Goal: Task Accomplishment & Management: Complete application form

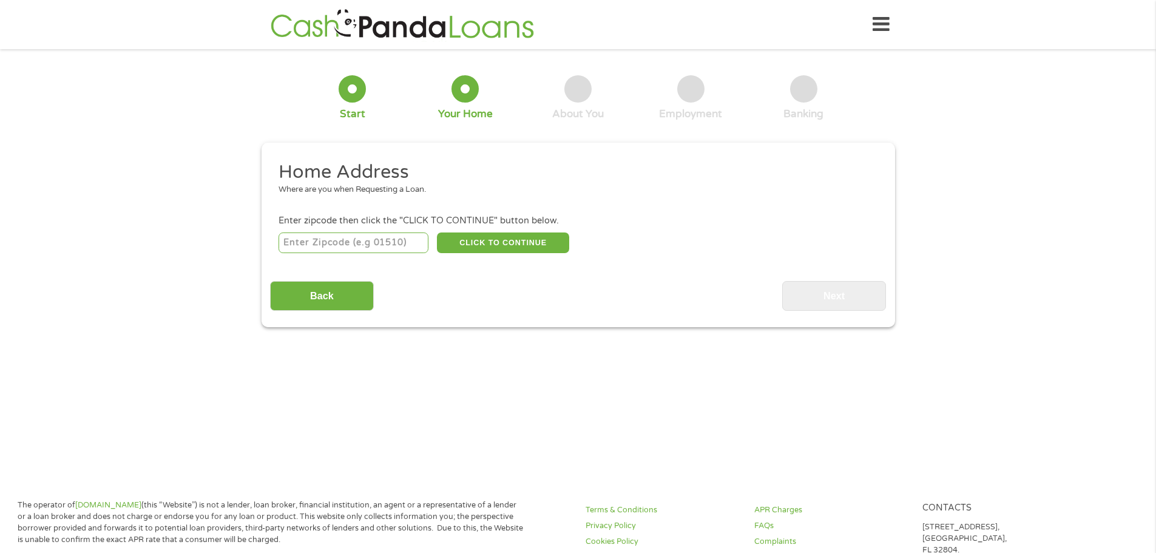
click at [398, 241] on input "number" at bounding box center [353, 242] width 150 height 21
click at [378, 243] on input "number" at bounding box center [353, 242] width 150 height 21
type input "77025"
select select "[US_STATE]"
click at [464, 237] on button "CLICK TO CONTINUE" at bounding box center [503, 242] width 132 height 21
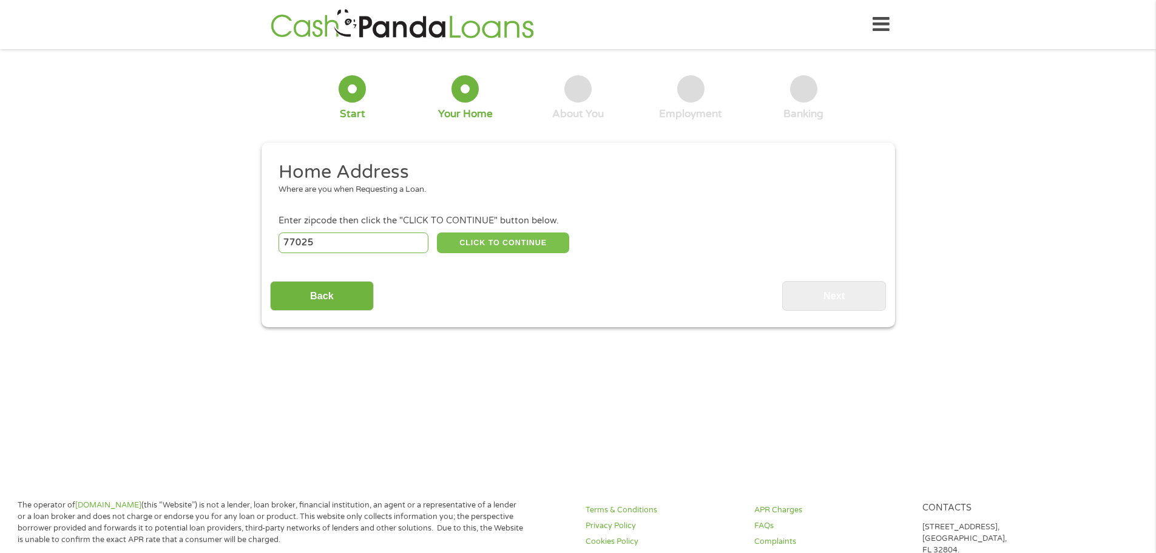
type input "77025"
type input "[GEOGRAPHIC_DATA]"
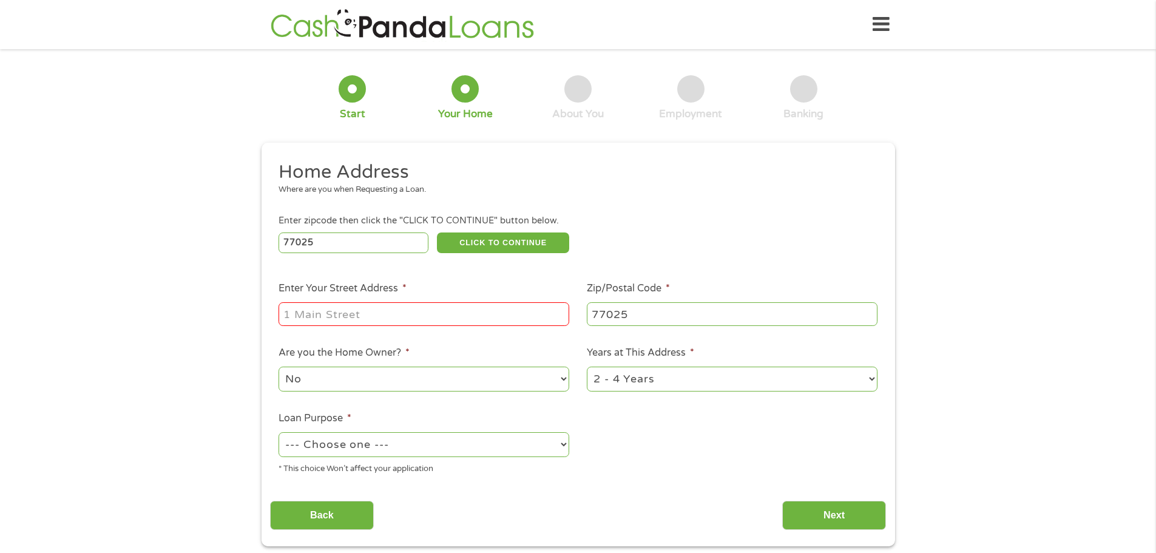
click at [344, 314] on input "Enter Your Street Address *" at bounding box center [423, 313] width 291 height 23
type input "[STREET_ADDRESS]"
click at [352, 444] on select "--- Choose one --- Pay Bills Debt Consolidation Home Improvement Major Purchase…" at bounding box center [423, 444] width 291 height 25
select select "other"
click at [278, 432] on select "--- Choose one --- Pay Bills Debt Consolidation Home Improvement Major Purchase…" at bounding box center [423, 444] width 291 height 25
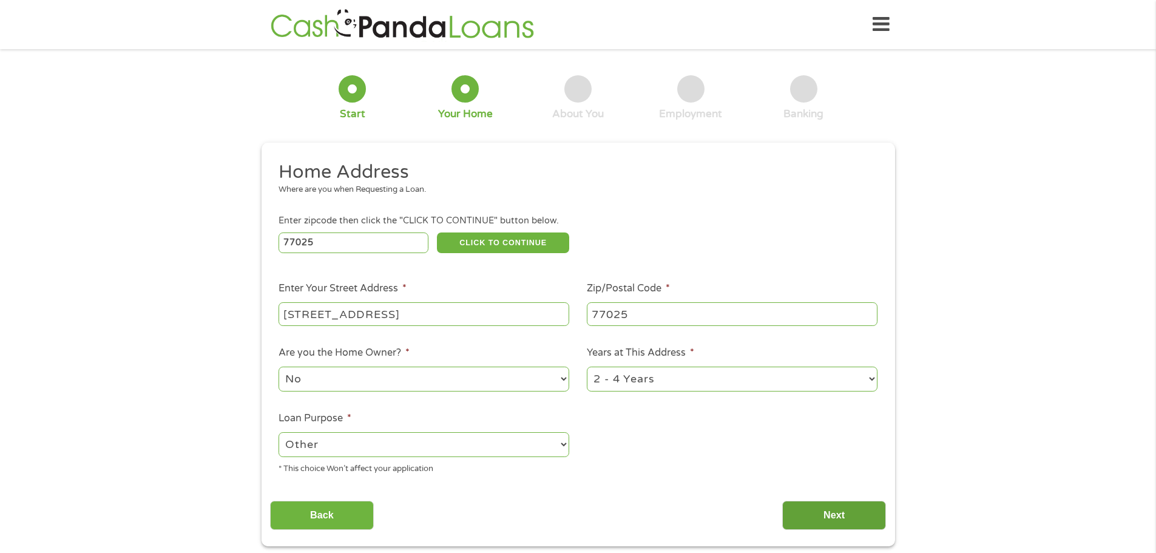
click at [810, 511] on input "Next" at bounding box center [834, 515] width 104 height 30
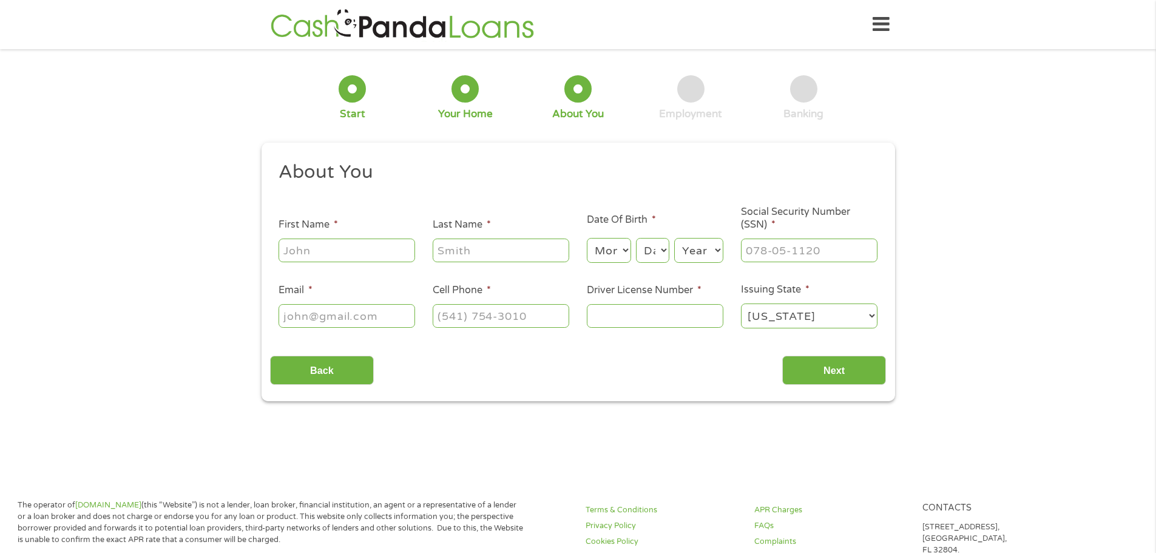
click at [328, 244] on input "First Name *" at bounding box center [346, 249] width 136 height 23
type input "[PERSON_NAME]"
type input "[EMAIL_ADDRESS][DOMAIN_NAME]"
type input "[PHONE_NUMBER]"
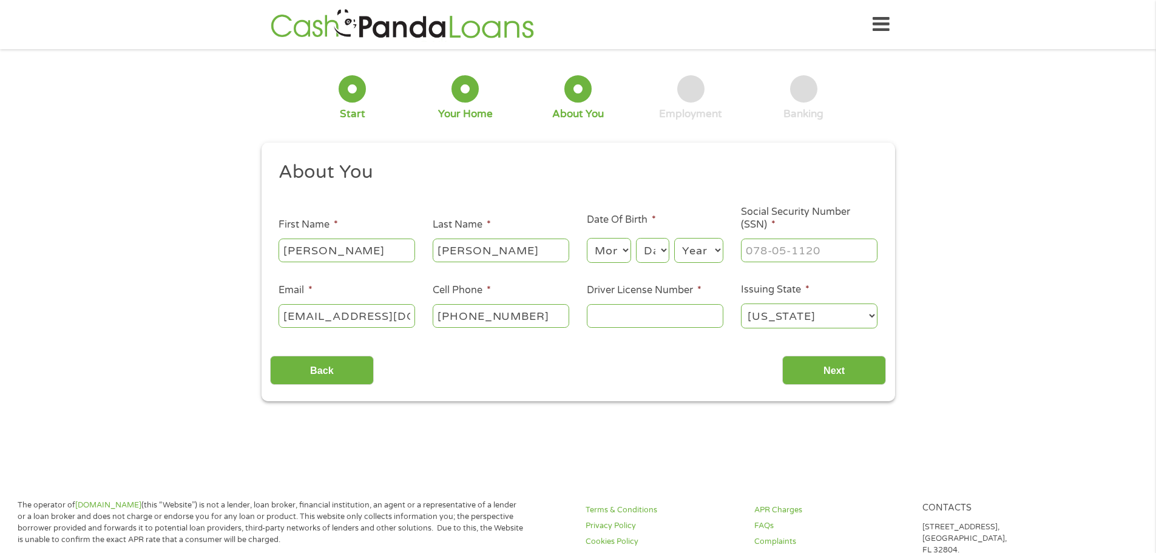
click at [624, 260] on select "Month 1 2 3 4 5 6 7 8 9 10 11 12" at bounding box center [609, 250] width 44 height 25
select select "2"
click at [587, 238] on select "Month 1 2 3 4 5 6 7 8 9 10 11 12" at bounding box center [609, 250] width 44 height 25
click at [662, 250] on select "Day 1 2 3 4 5 6 7 8 9 10 11 12 13 14 15 16 17 18 19 20 21 22 23 24 25 26 27 28 …" at bounding box center [652, 250] width 33 height 25
select select "4"
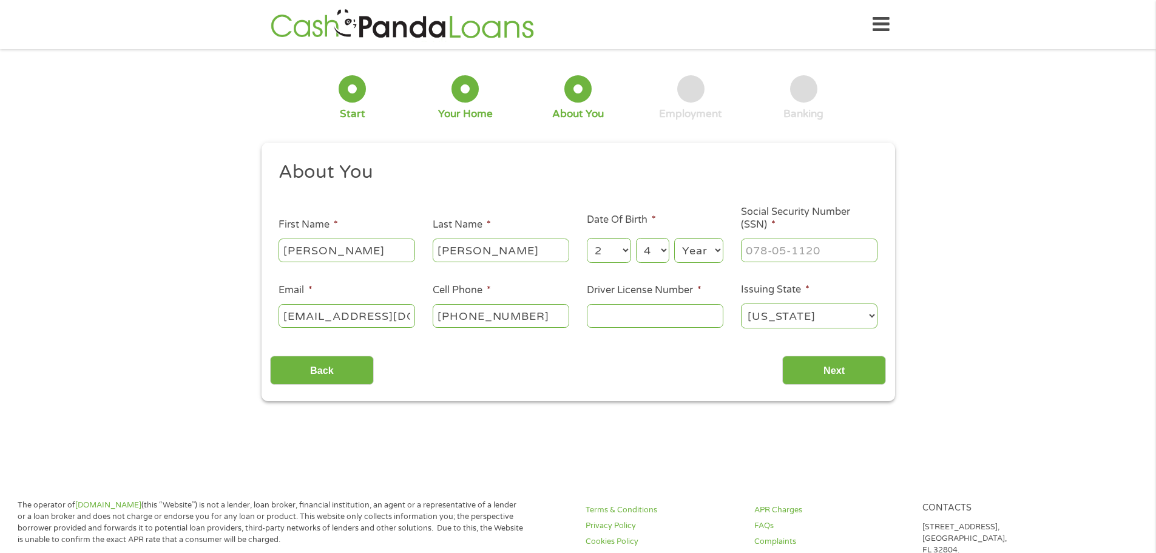
click at [636, 238] on select "Day 1 2 3 4 5 6 7 8 9 10 11 12 13 14 15 16 17 18 19 20 21 22 23 24 25 26 27 28 …" at bounding box center [652, 250] width 33 height 25
click at [702, 257] on select "Year [DATE] 2006 2005 2004 2003 2002 2001 2000 1999 1998 1997 1996 1995 1994 19…" at bounding box center [698, 250] width 49 height 25
select select "1982"
click at [674, 238] on select "Year [DATE] 2006 2005 2004 2003 2002 2001 2000 1999 1998 1997 1996 1995 1994 19…" at bounding box center [698, 250] width 49 height 25
click at [784, 244] on input "___-__-____" at bounding box center [809, 249] width 136 height 23
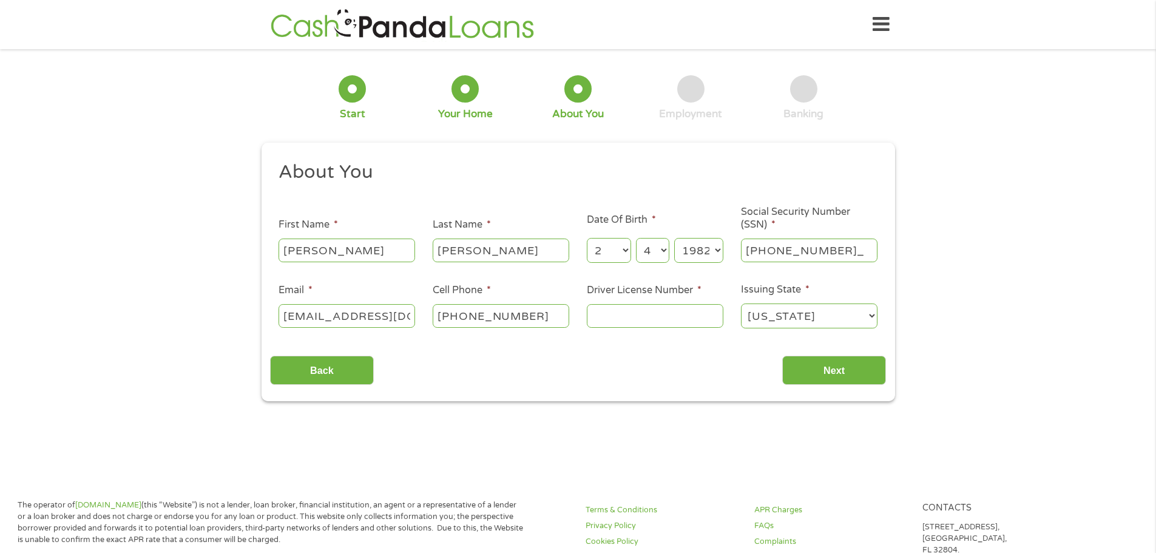
type input "452-57-4162"
click at [670, 317] on input "Driver License Number *" at bounding box center [655, 315] width 136 height 23
type input "40685250"
click at [861, 377] on input "Next" at bounding box center [834, 370] width 104 height 30
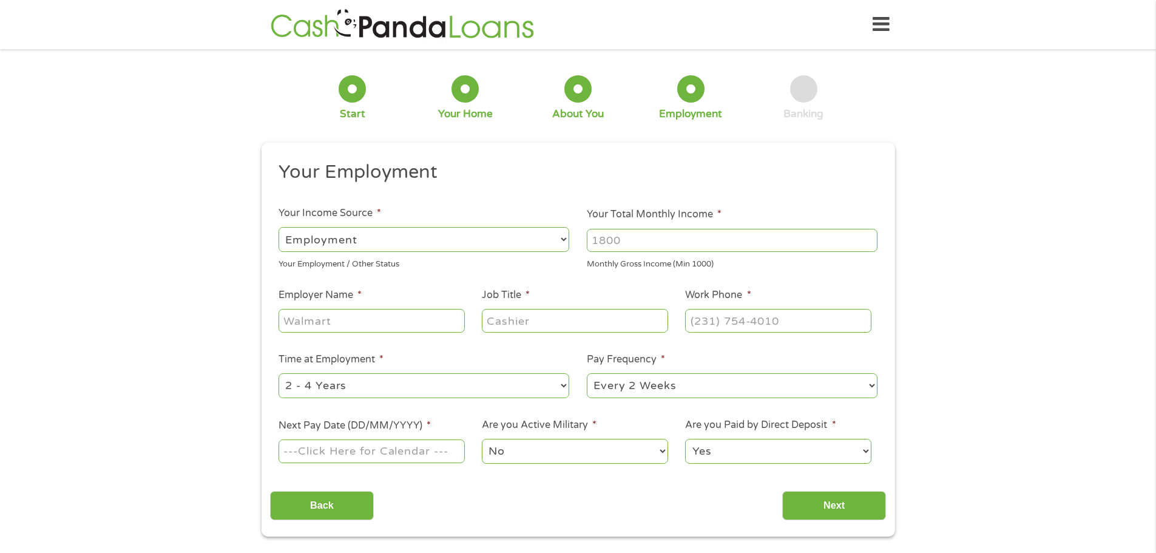
click at [487, 237] on select "--- Choose one --- Employment [DEMOGRAPHIC_DATA] Benefits" at bounding box center [423, 239] width 291 height 25
click at [679, 234] on input "Your Total Monthly Income *" at bounding box center [732, 240] width 291 height 23
type input "4100"
click at [375, 320] on input "Employer Name *" at bounding box center [371, 320] width 186 height 23
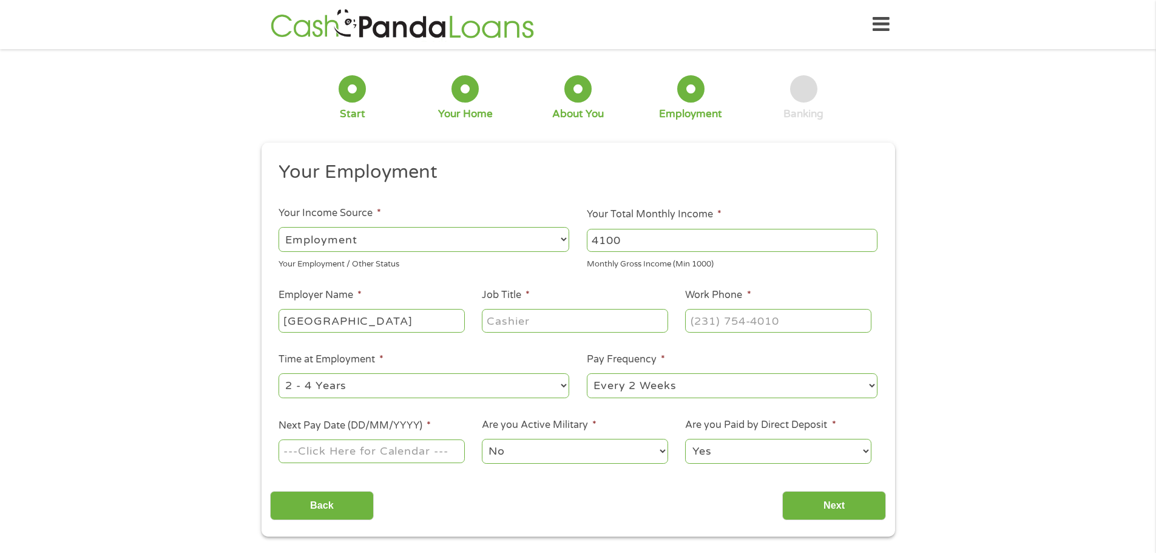
type input "[GEOGRAPHIC_DATA]"
type input "Administrative Coordinator"
type input "[PHONE_NUMBER]"
click at [450, 391] on select "--- Choose one --- 1 Year or less 1 - 2 Years 2 - 4 Years Over 4 Years" at bounding box center [423, 385] width 291 height 25
select select "60months"
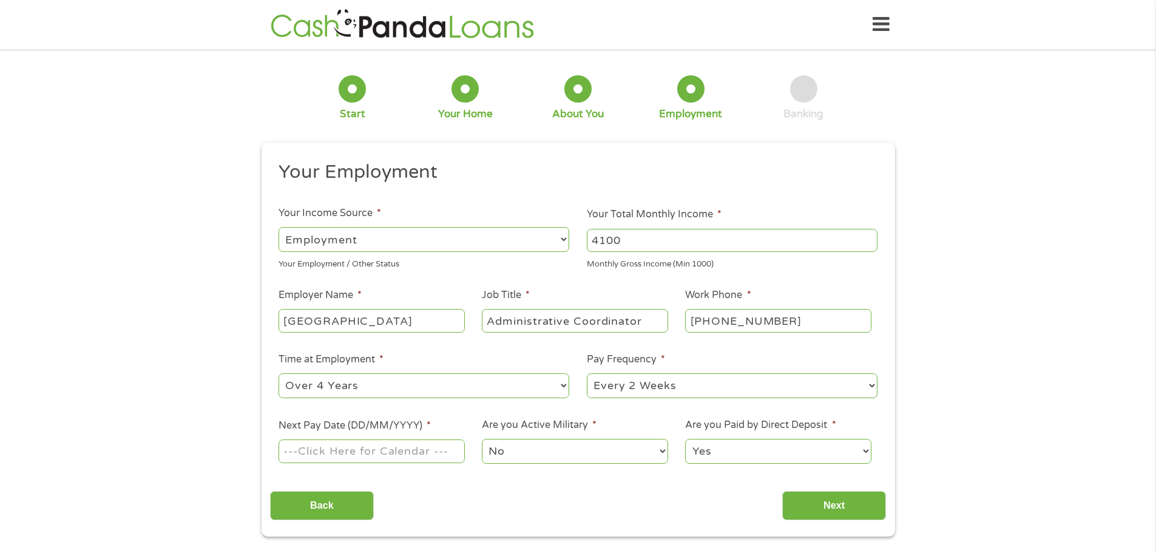
click at [278, 373] on select "--- Choose one --- 1 Year or less 1 - 2 Years 2 - 4 Years Over 4 Years" at bounding box center [423, 385] width 291 height 25
click at [438, 456] on input "Next Pay Date (DD/MM/YYYY) *" at bounding box center [371, 450] width 186 height 23
type input "[DATE]"
click at [815, 504] on input "Next" at bounding box center [834, 506] width 104 height 30
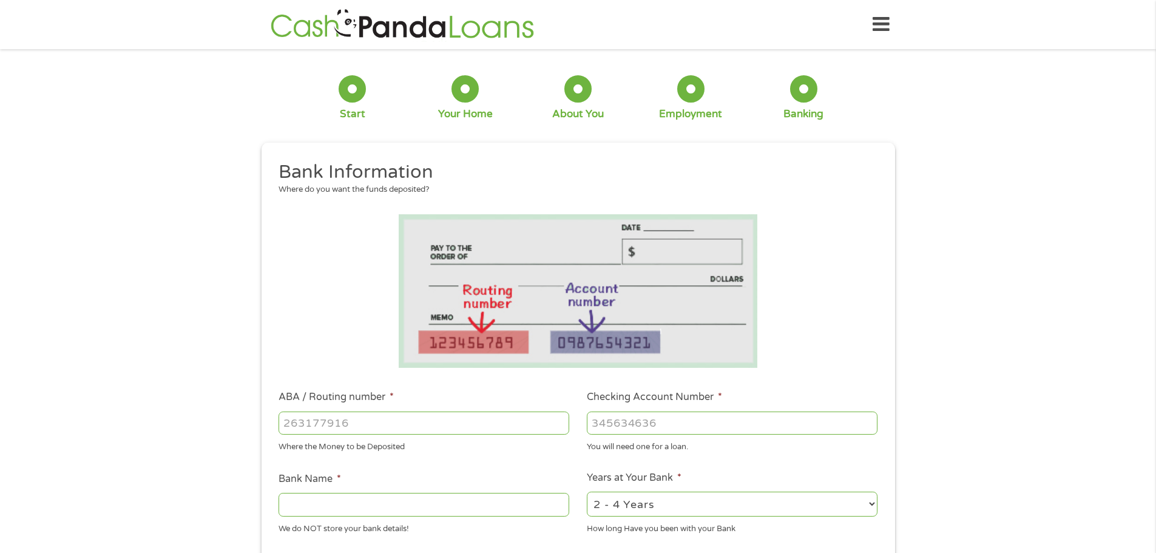
click at [377, 415] on input "ABA / Routing number *" at bounding box center [423, 422] width 291 height 23
type input "1"
type input "031176110"
type input "CAPITAL ONE NA"
type input "031176110"
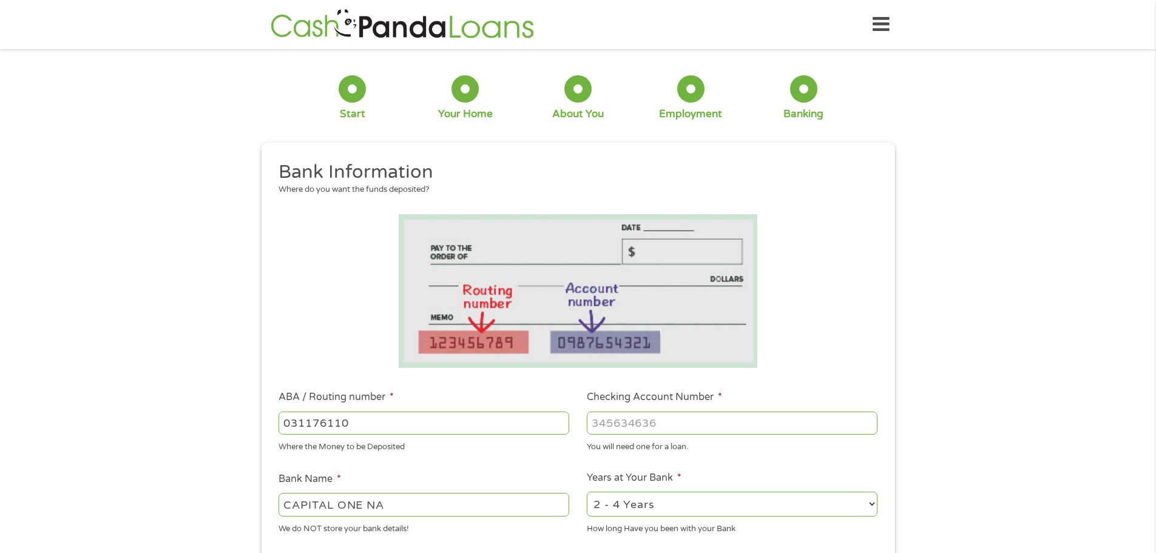
click at [627, 421] on input "Checking Account Number *" at bounding box center [732, 422] width 291 height 23
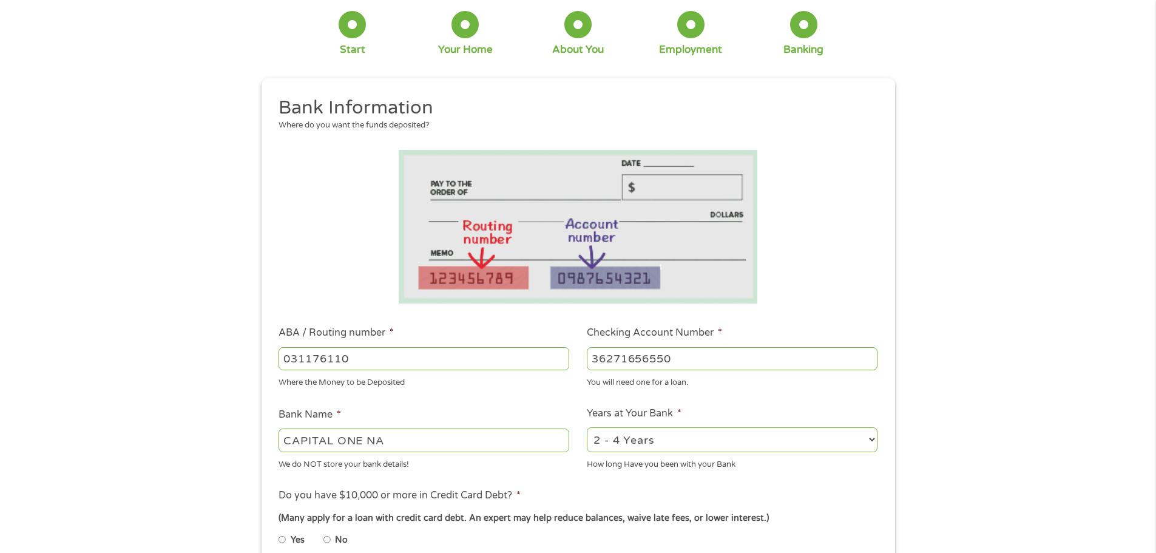
scroll to position [182, 0]
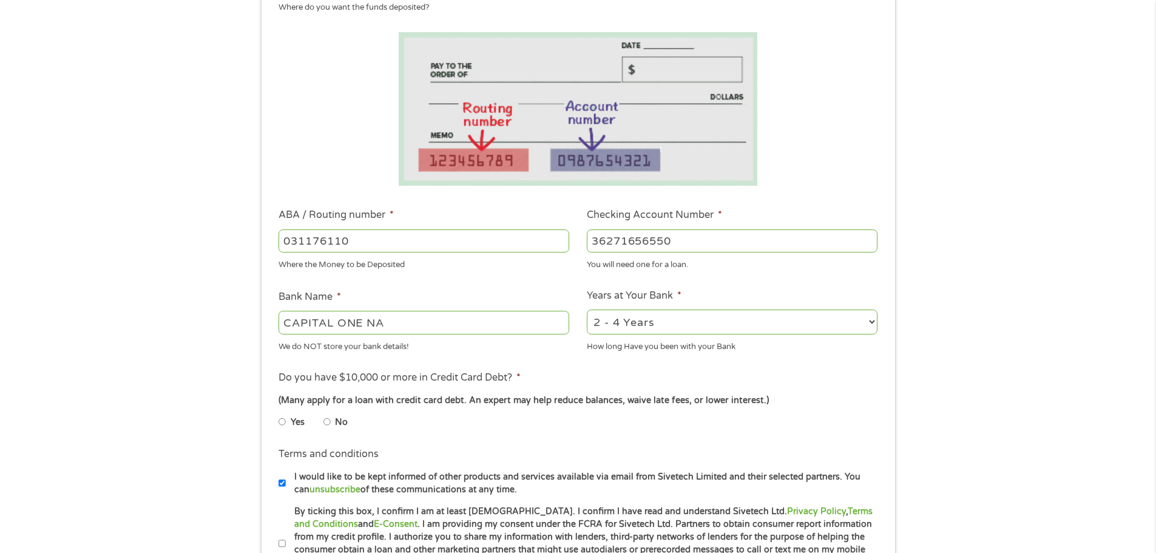
type input "36271656550"
click at [674, 324] on select "2 - 4 Years 6 - 12 Months 1 - 2 Years Over 4 Years" at bounding box center [732, 321] width 291 height 25
select select "60months"
click at [587, 309] on select "2 - 4 Years 6 - 12 Months 1 - 2 Years Over 4 Years" at bounding box center [732, 321] width 291 height 25
click at [332, 420] on li "No" at bounding box center [345, 422] width 44 height 24
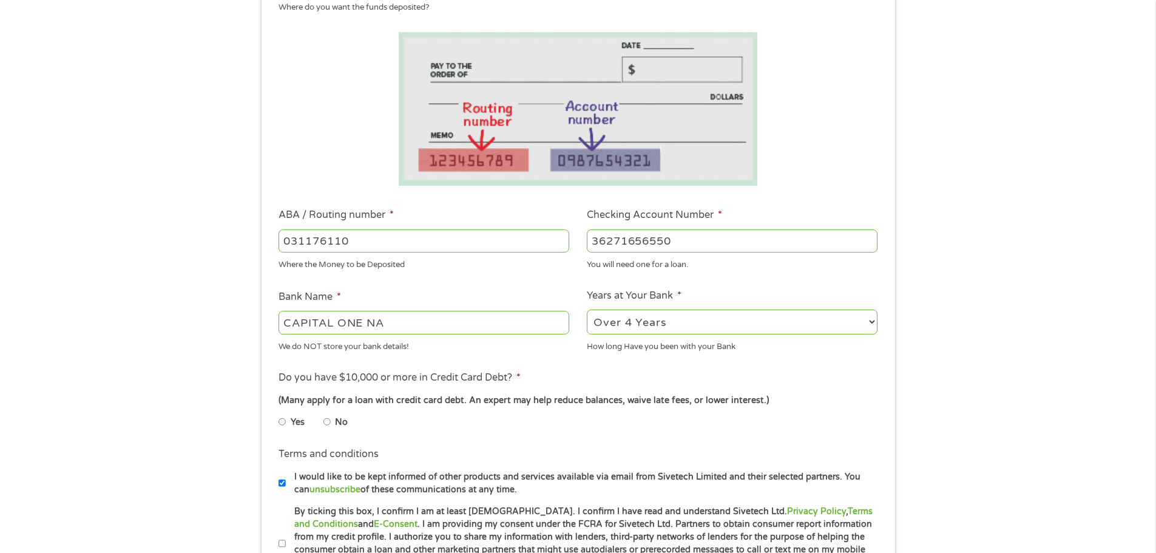
click at [330, 422] on input "No" at bounding box center [326, 421] width 7 height 19
radio input "true"
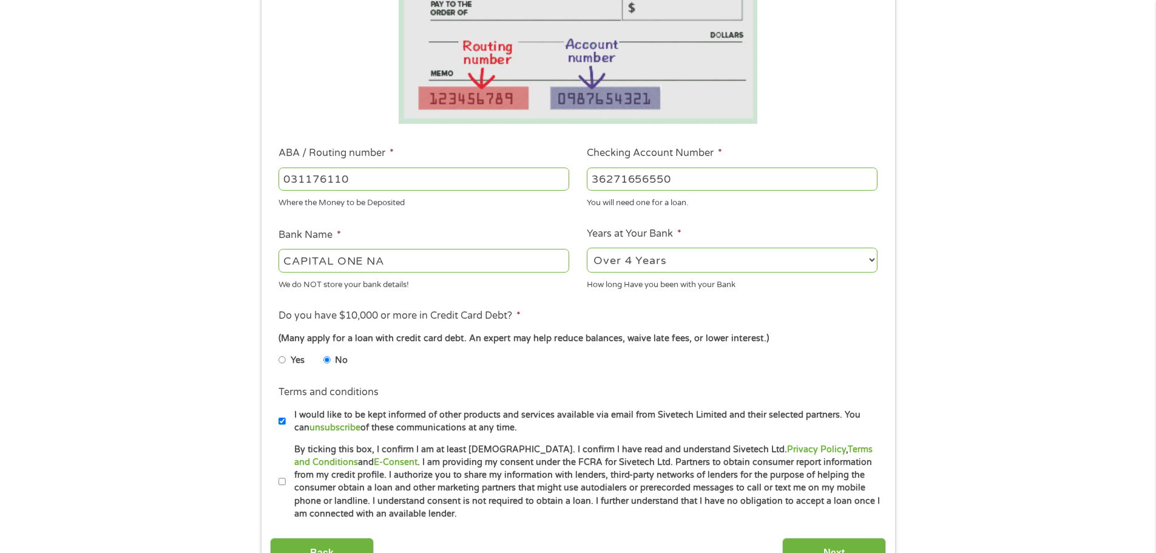
scroll to position [303, 0]
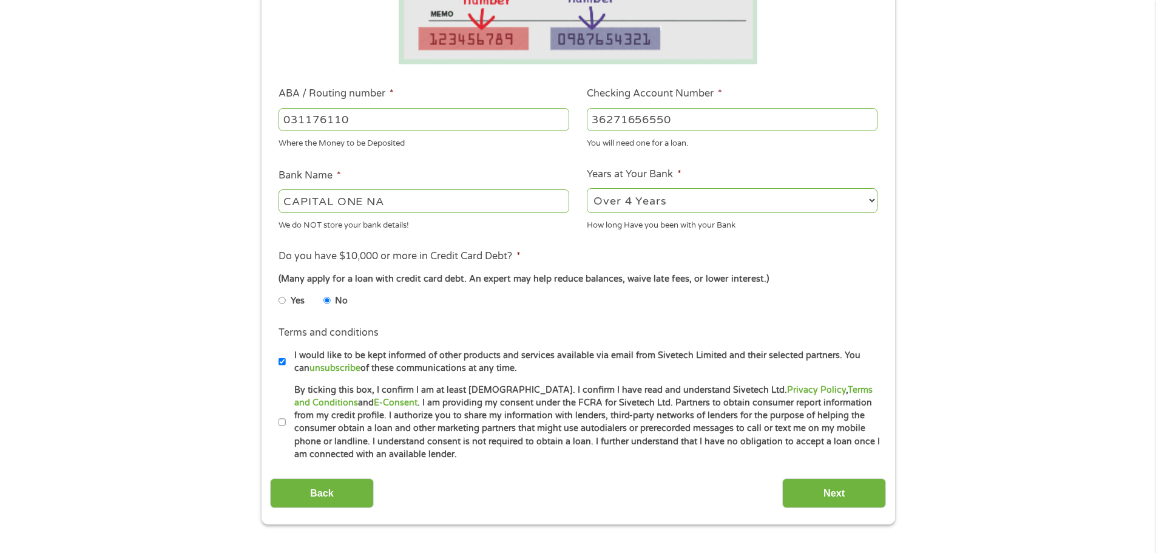
click at [278, 421] on input "By ticking this box, I confirm I am at least [DEMOGRAPHIC_DATA]. I confirm I ha…" at bounding box center [281, 421] width 7 height 19
checkbox input "true"
click at [826, 496] on input "Next" at bounding box center [834, 493] width 104 height 30
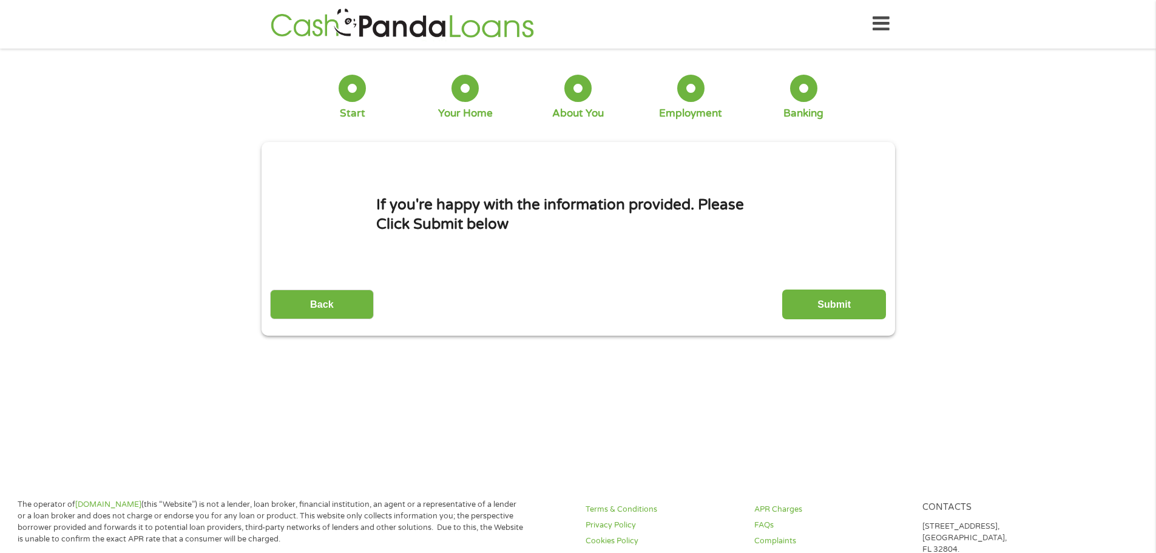
scroll to position [0, 0]
click at [819, 305] on input "Submit" at bounding box center [834, 305] width 104 height 30
